Goal: Transaction & Acquisition: Purchase product/service

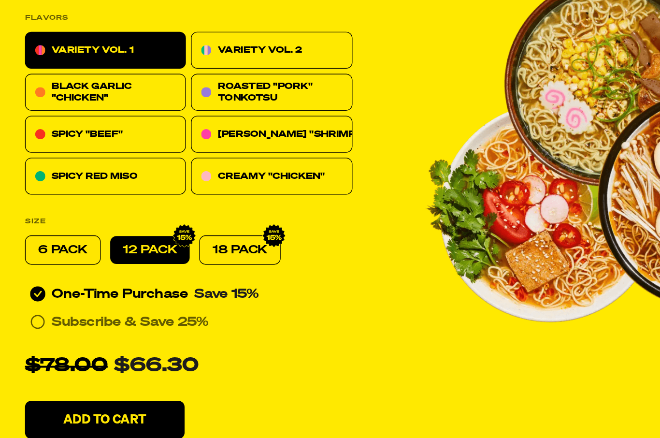
scroll to position [257, 0]
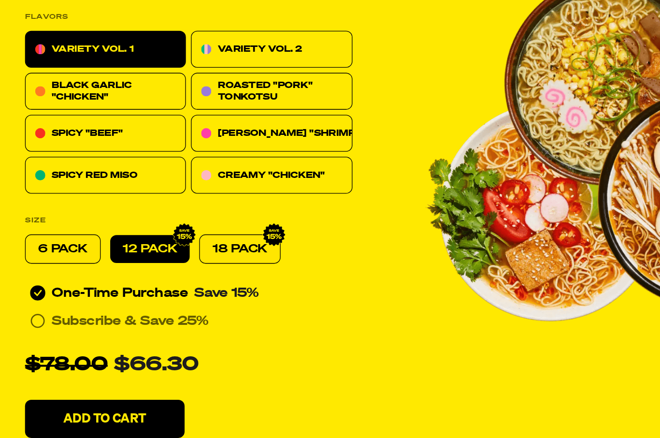
click at [194, 263] on p "18 PACK" at bounding box center [198, 269] width 42 height 12
radio input "false"
radio input "true"
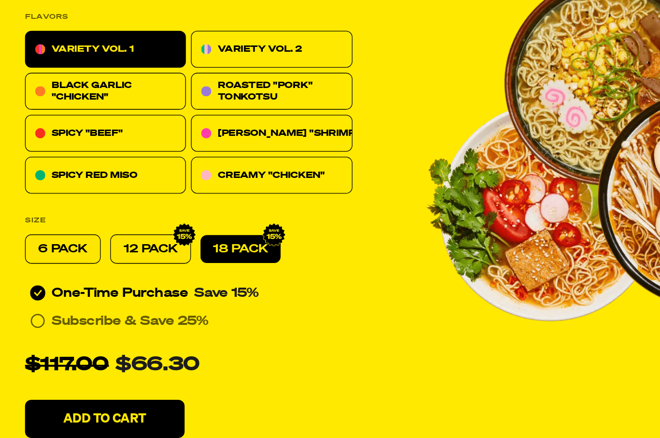
radio input "true"
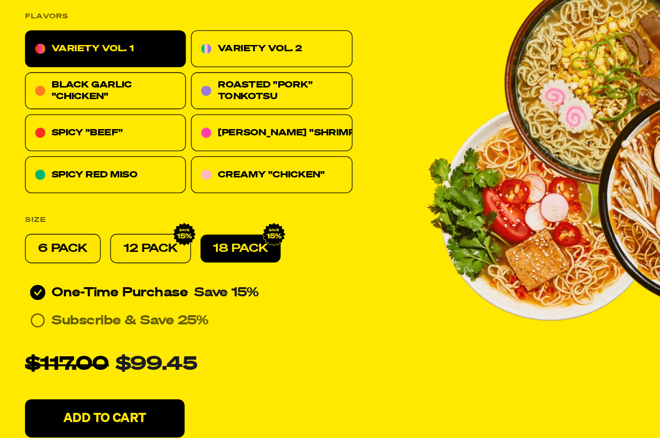
click at [115, 263] on p "12 PACK" at bounding box center [130, 269] width 41 height 12
radio input "true"
radio input "false"
radio input "true"
radio input "false"
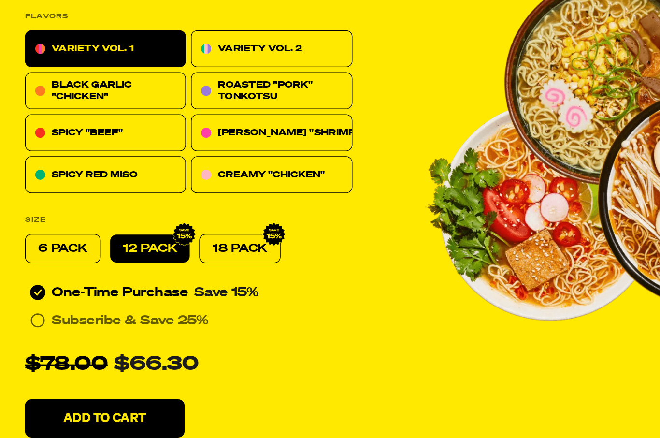
click at [121, 383] on button "Add To Cart" at bounding box center [95, 397] width 121 height 29
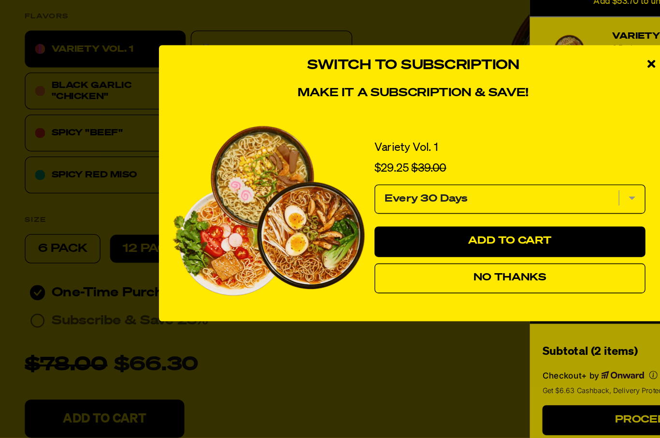
click at [397, 287] on span "No Thanks" at bounding box center [403, 291] width 56 height 8
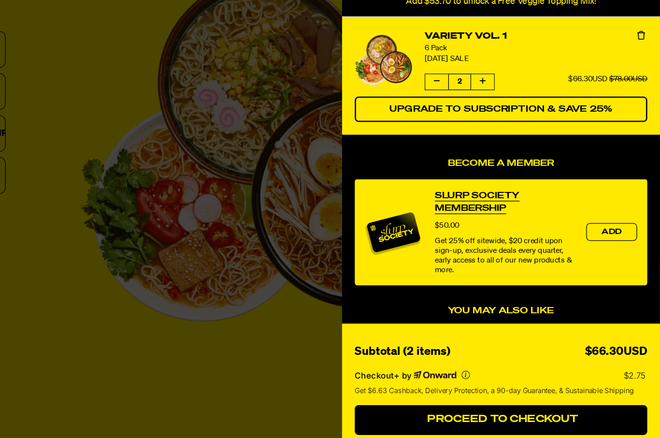
scroll to position [257, 130]
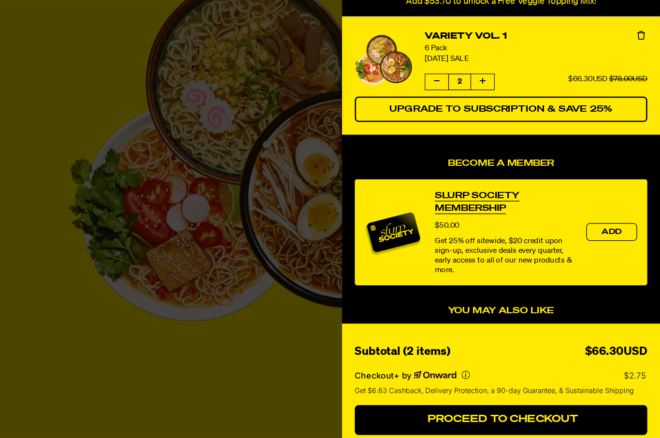
click at [215, 263] on div at bounding box center [330, 219] width 660 height 438
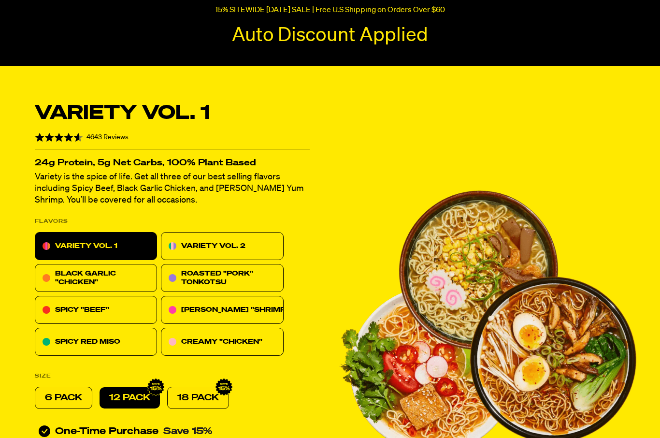
scroll to position [0, 0]
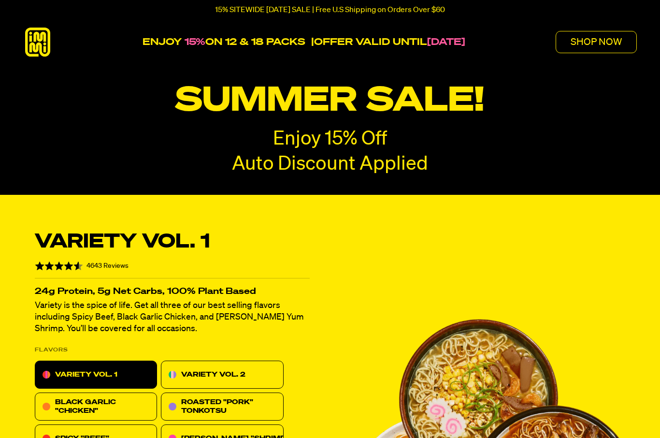
click at [598, 39] on p "SHOP NOW" at bounding box center [596, 42] width 51 height 10
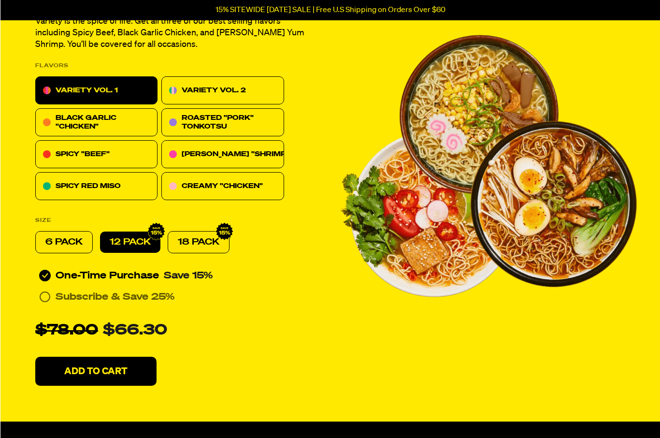
scroll to position [285, 0]
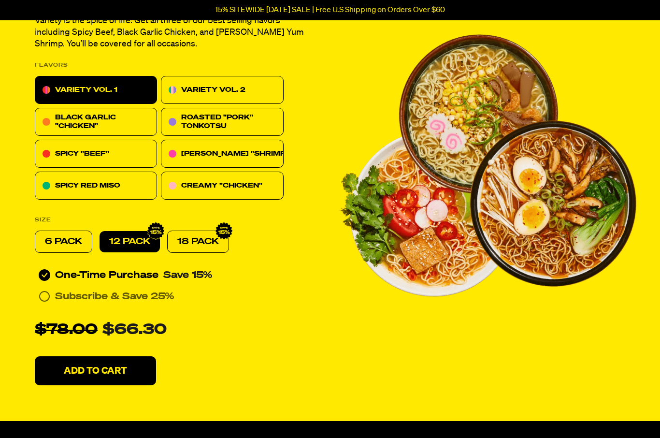
click at [118, 368] on p "Add To Cart" at bounding box center [95, 371] width 63 height 10
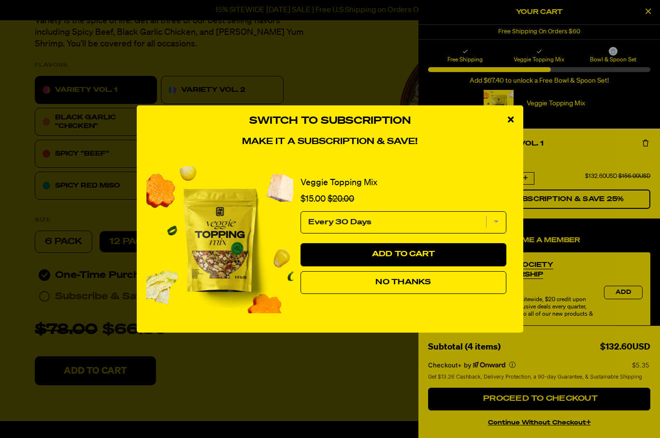
click at [422, 286] on span "No Thanks" at bounding box center [403, 282] width 56 height 8
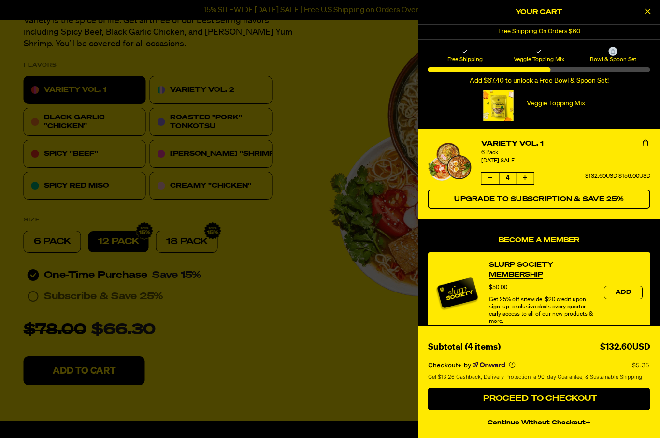
scroll to position [285, 12]
click at [271, 226] on div at bounding box center [330, 219] width 660 height 438
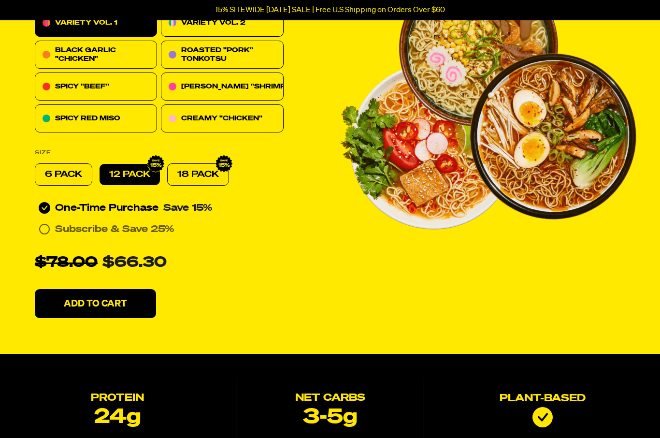
scroll to position [347, 0]
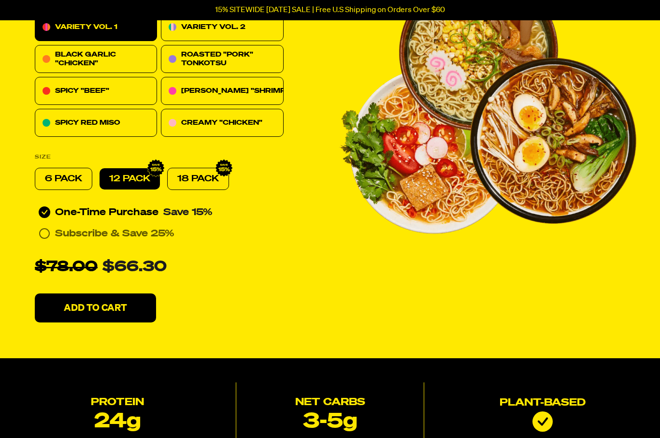
click at [208, 181] on p "18 PACK" at bounding box center [198, 179] width 42 height 12
radio input "false"
radio input "true"
radio input "false"
radio input "true"
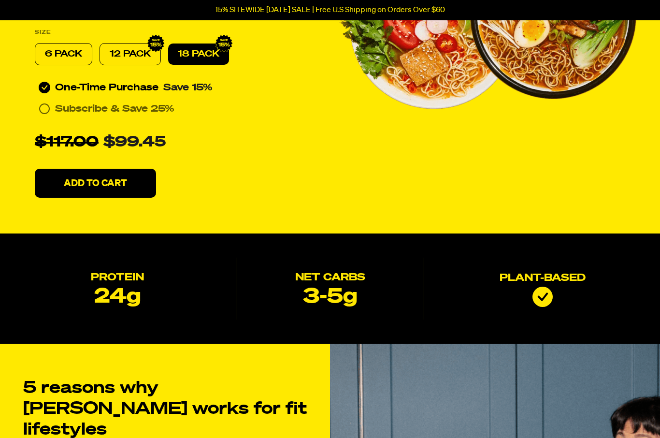
scroll to position [472, 0]
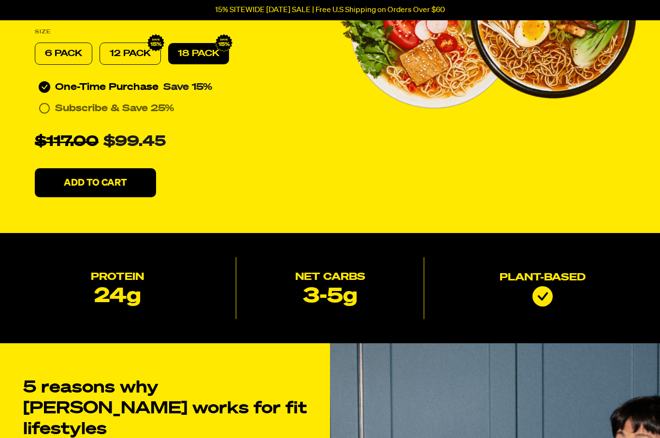
click at [124, 175] on button "Add To Cart" at bounding box center [95, 183] width 121 height 29
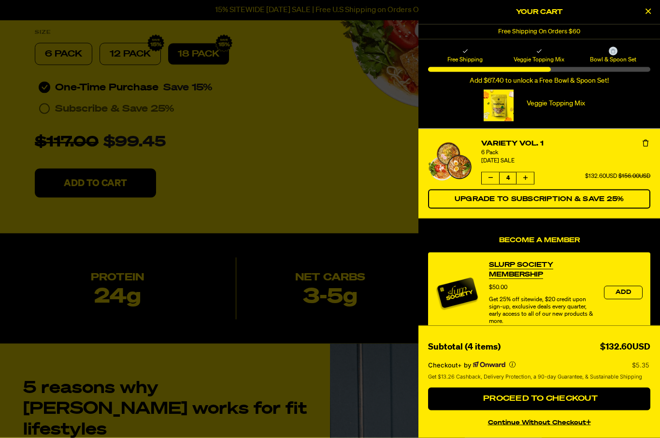
scroll to position [473, 0]
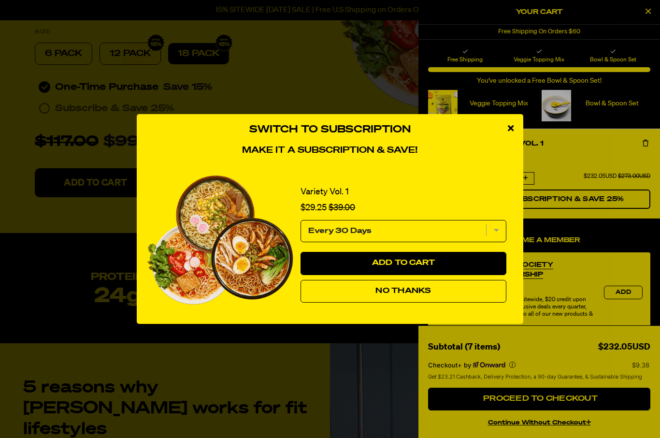
select select "subscription frequency"
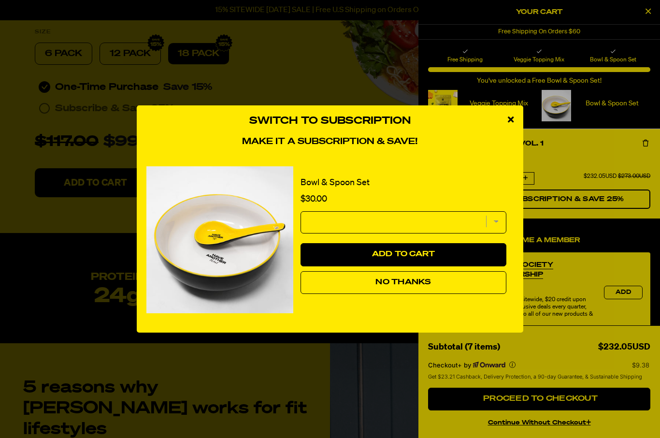
click at [374, 294] on button "No Thanks" at bounding box center [404, 282] width 206 height 23
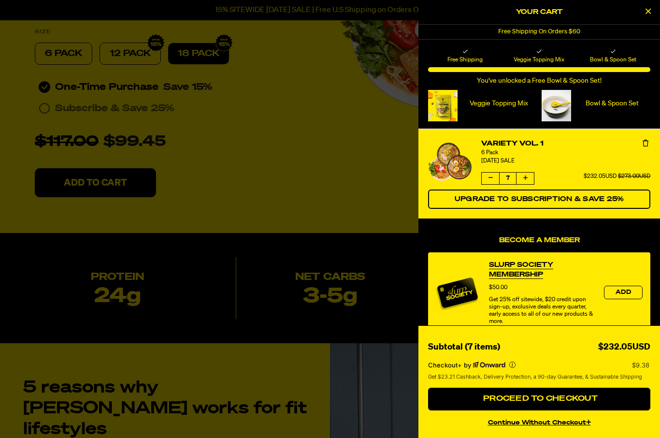
click at [552, 6] on h2 "Your Cart" at bounding box center [539, 12] width 222 height 14
click at [555, 11] on h2 "Your Cart" at bounding box center [539, 12] width 222 height 14
click at [489, 178] on icon "Decrease quantity of Variety Vol. 1" at bounding box center [490, 178] width 4 height 6
select select "subscription frequency"
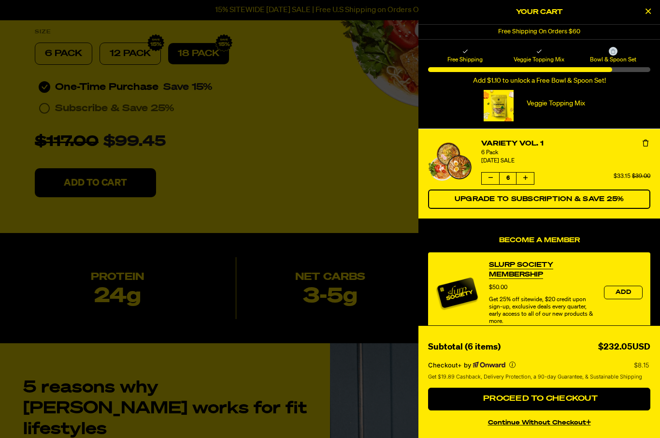
click at [489, 179] on icon "Decrease quantity of Variety Vol. 1" at bounding box center [490, 178] width 4 height 6
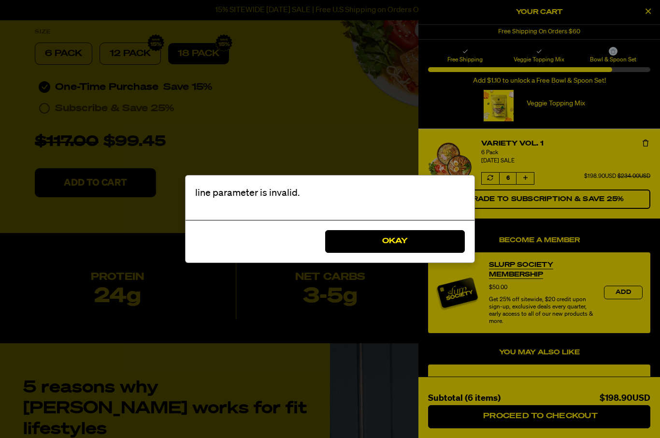
click at [437, 253] on button "Okay" at bounding box center [395, 241] width 140 height 23
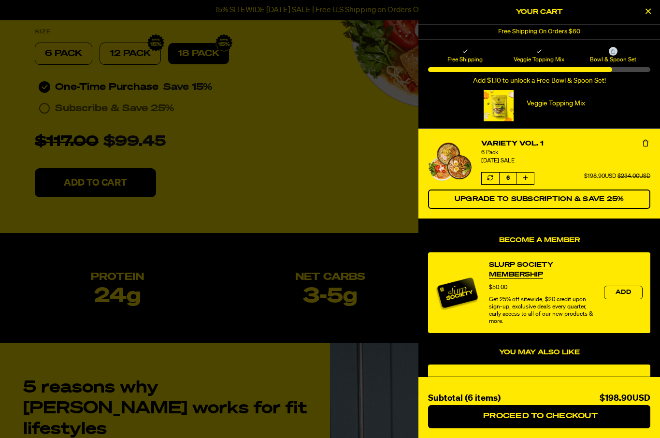
scroll to position [0, 0]
click at [492, 177] on icon "Decrease quantity of Variety Vol. 1" at bounding box center [491, 178] width 6 height 6
click at [531, 173] on button "Increase quantity of Variety Vol. 1" at bounding box center [525, 178] width 17 height 12
click at [530, 178] on button "Increase quantity of Variety Vol. 1" at bounding box center [525, 178] width 17 height 12
click at [528, 180] on button "Increase quantity of Variety Vol. 1" at bounding box center [525, 178] width 17 height 12
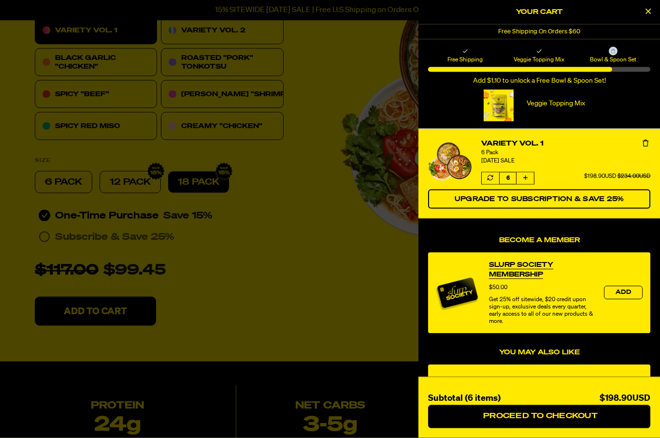
click at [639, 14] on h2 "Your Cart" at bounding box center [539, 12] width 222 height 14
click at [643, 15] on button "Close Cart" at bounding box center [648, 12] width 14 height 14
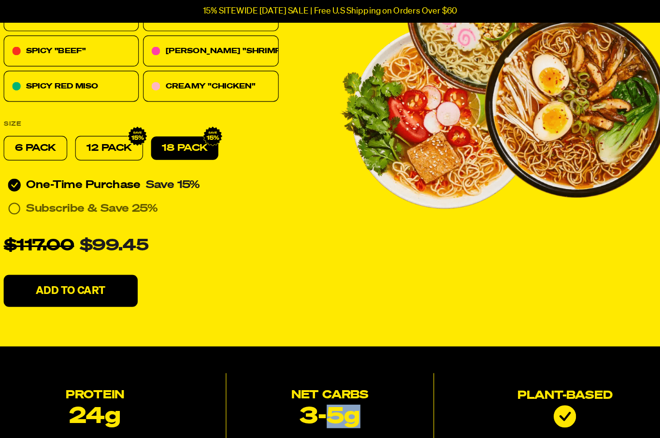
scroll to position [381, 0]
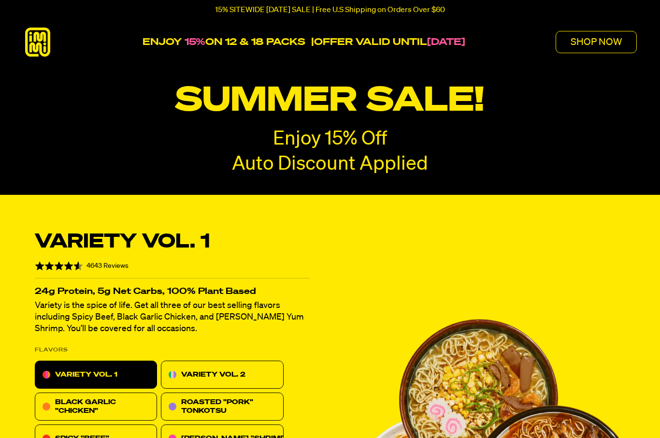
radio input "true"
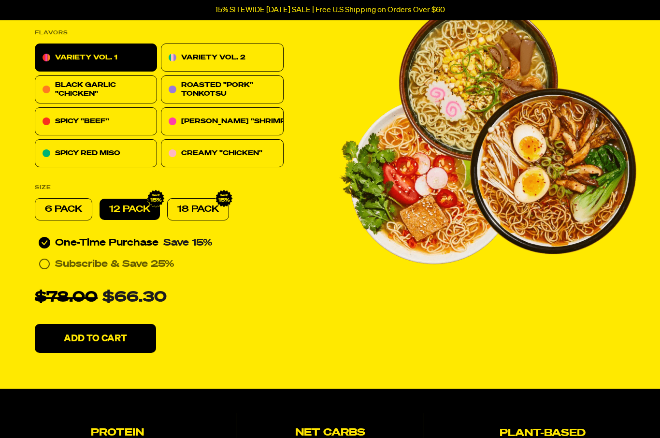
scroll to position [316, 1]
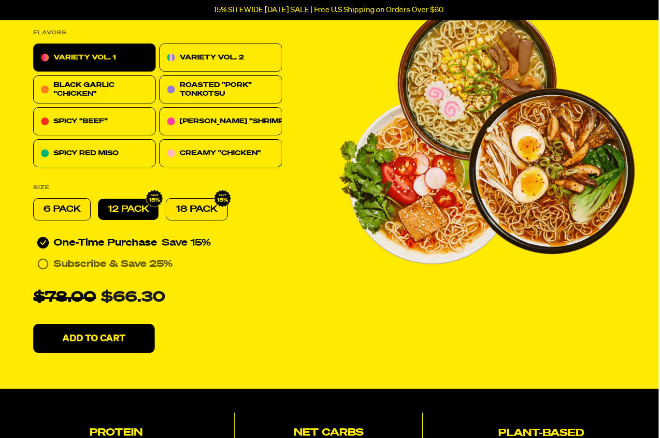
click at [133, 209] on p "12 PACK" at bounding box center [128, 210] width 41 height 12
radio input "true"
click at [124, 347] on button "Add To Cart" at bounding box center [93, 338] width 121 height 29
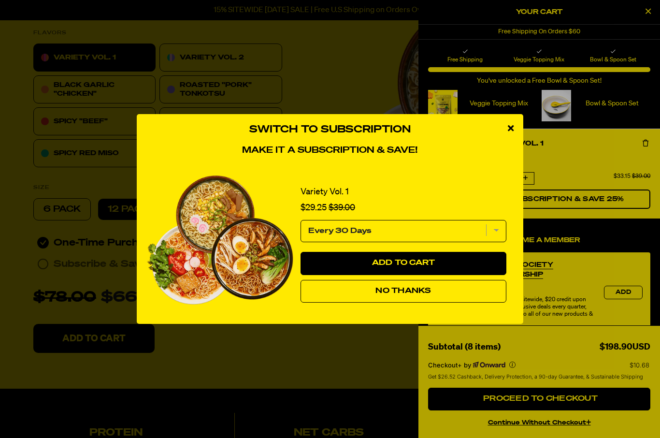
select select "subscription frequency"
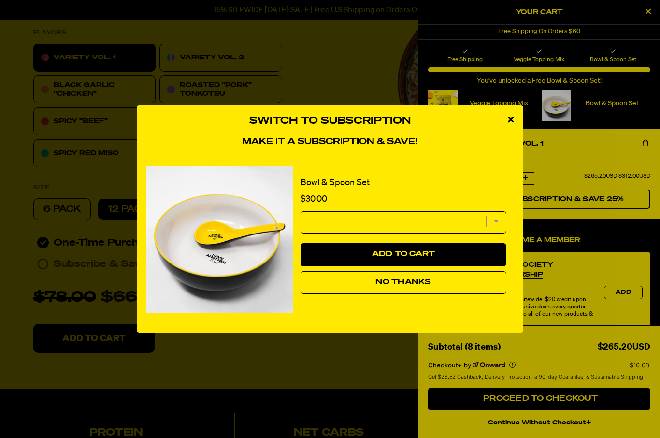
click at [512, 124] on icon "close modal" at bounding box center [511, 119] width 6 height 9
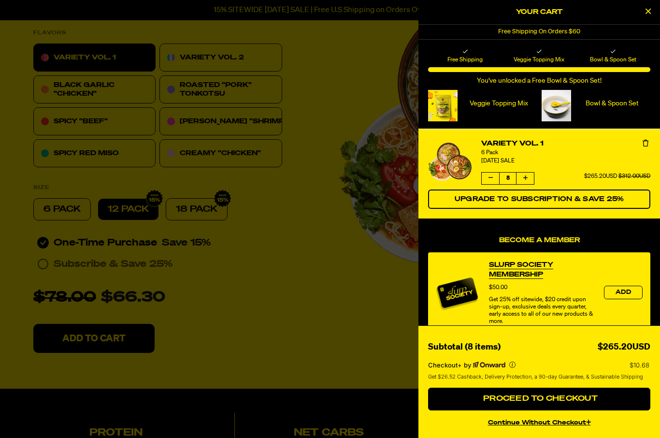
click at [489, 178] on icon "Decrease quantity of Variety Vol. 1" at bounding box center [490, 178] width 4 height 6
click at [488, 178] on icon "Decrease quantity of Variety Vol. 1" at bounding box center [490, 178] width 4 height 6
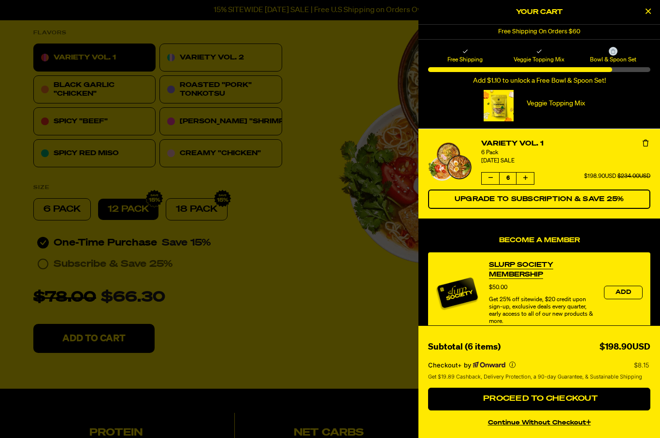
click at [490, 176] on icon "Decrease quantity of Variety Vol. 1" at bounding box center [490, 178] width 4 height 6
click at [488, 177] on icon "Decrease quantity of Variety Vol. 1" at bounding box center [490, 178] width 4 height 6
click at [490, 172] on button "Decrease quantity of Variety Vol. 1" at bounding box center [490, 178] width 17 height 12
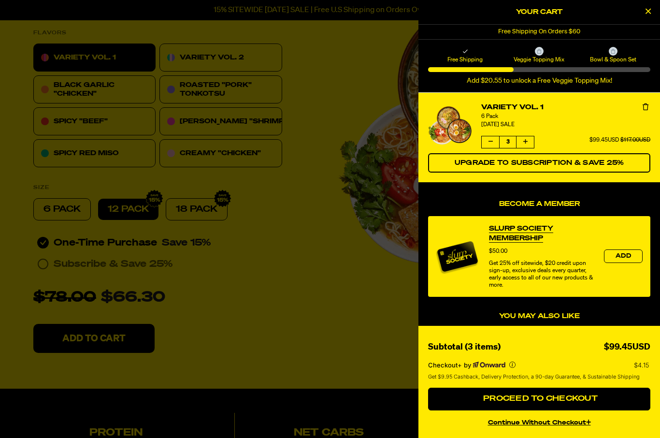
click at [489, 140] on icon "Decrease quantity of Variety Vol. 1" at bounding box center [490, 142] width 4 height 6
click at [573, 411] on button "Proceed to Checkout" at bounding box center [539, 399] width 222 height 23
select select "subscription frequency"
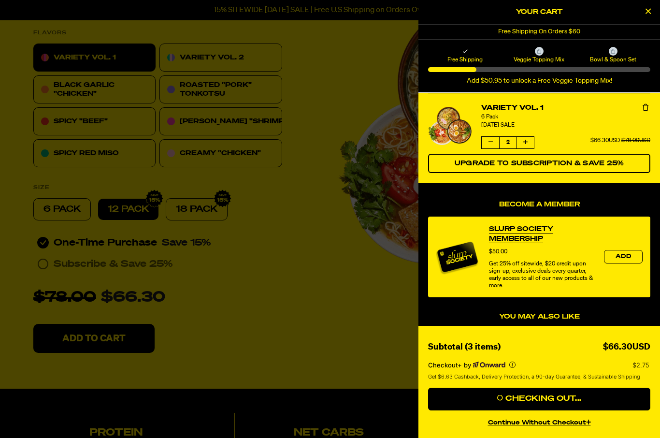
scroll to position [350, 1]
